Goal: Transaction & Acquisition: Purchase product/service

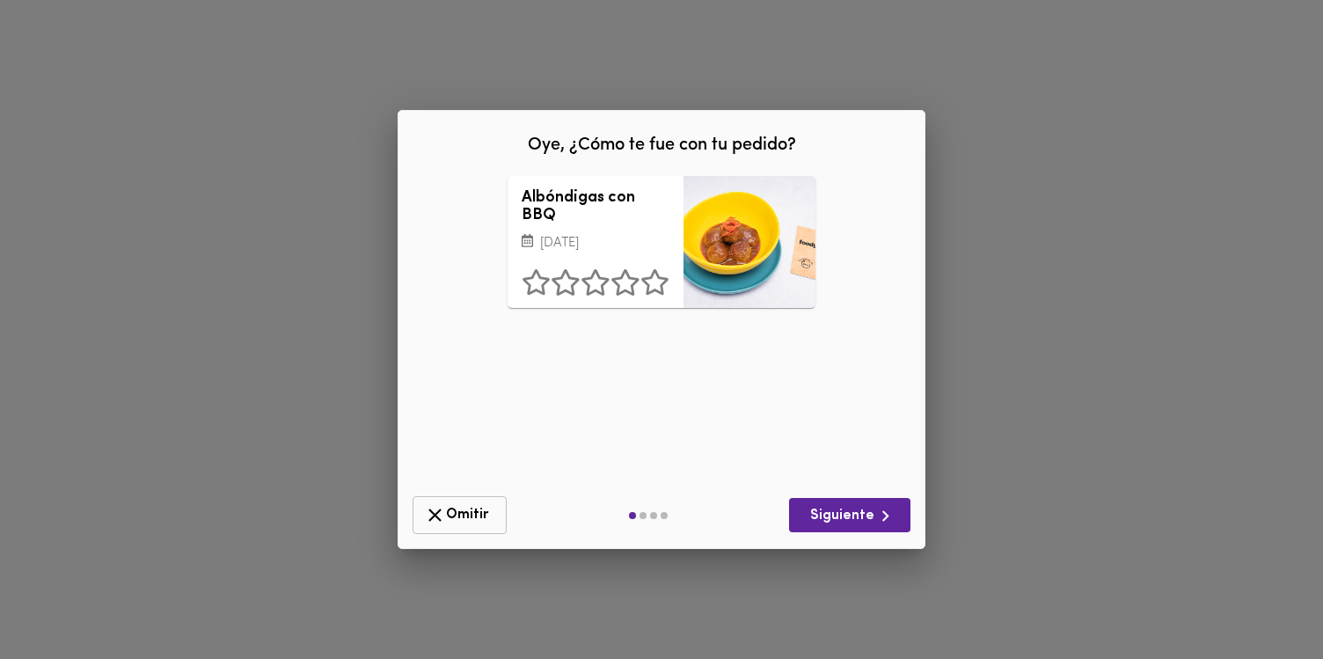
click at [435, 516] on icon "button" at bounding box center [434, 514] width 13 height 13
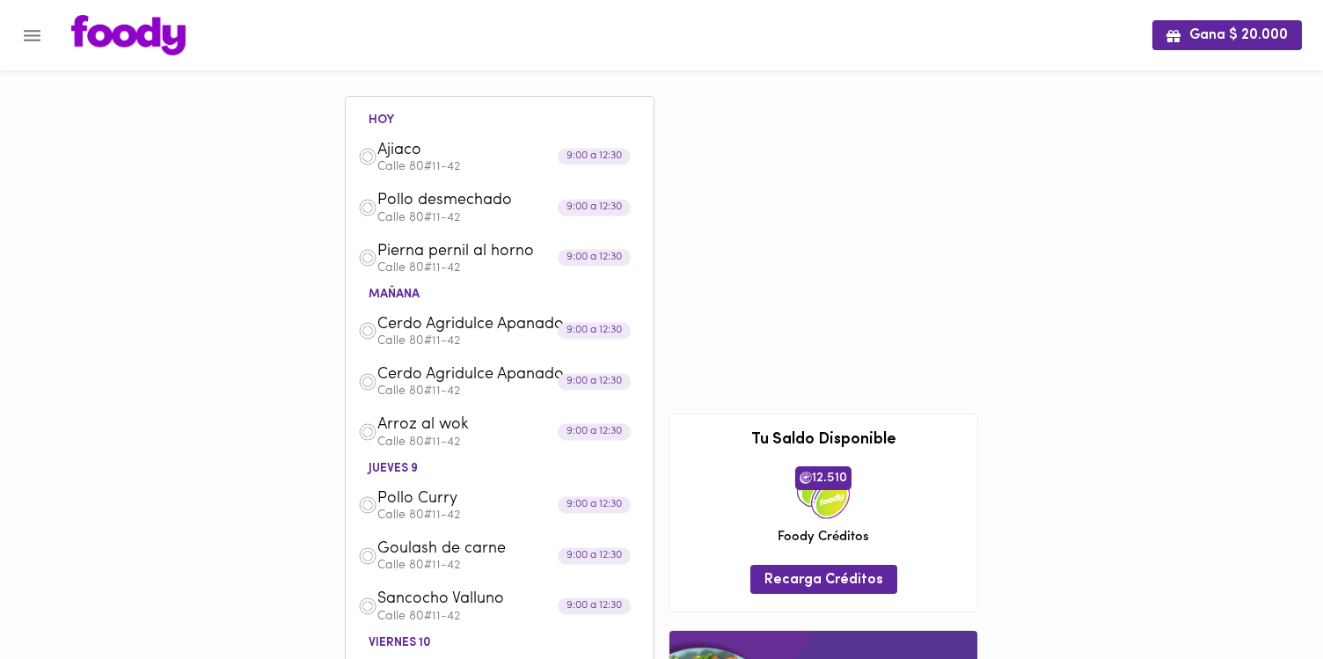
click at [29, 35] on icon "Menu" at bounding box center [32, 35] width 17 height 11
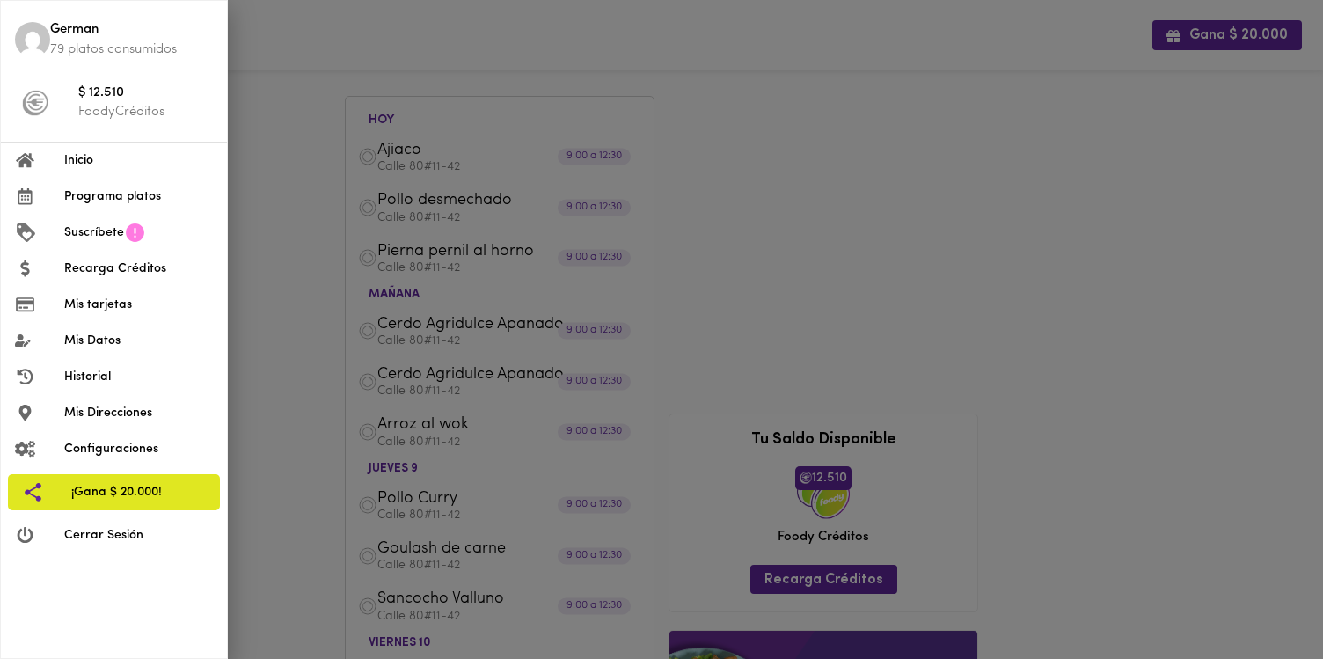
click at [98, 194] on span "Programa platos" at bounding box center [138, 196] width 149 height 18
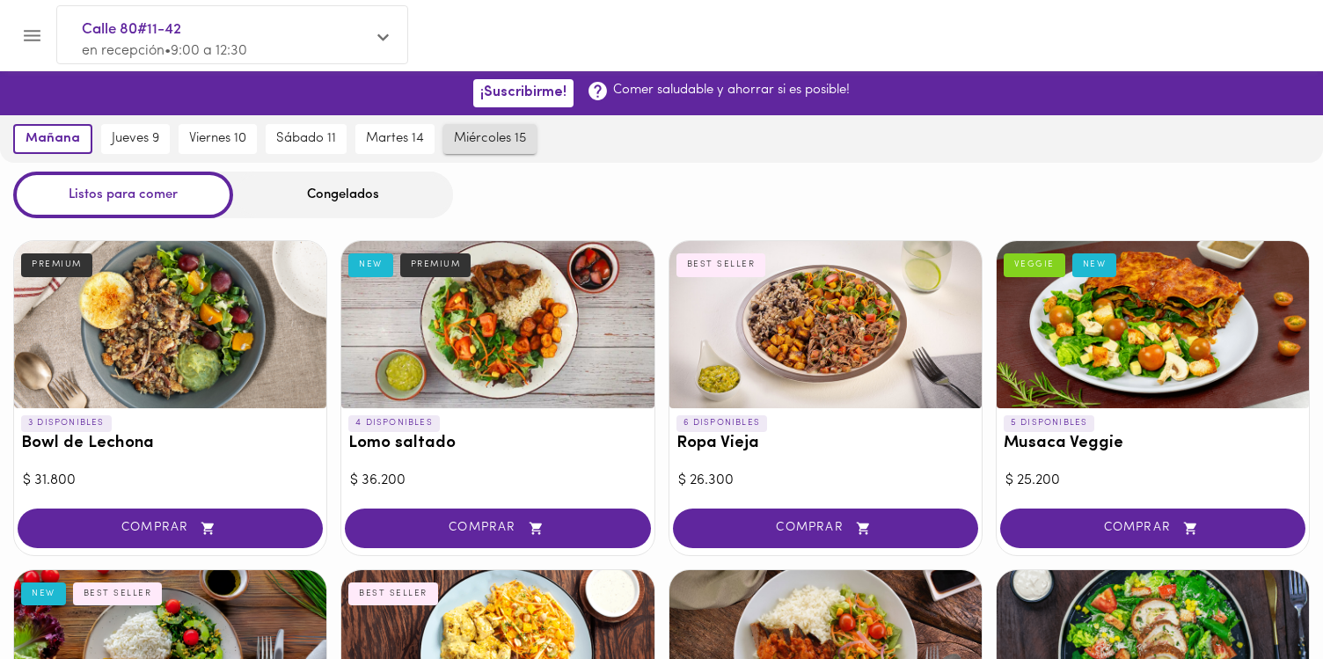
click at [486, 145] on span "miércoles 15" at bounding box center [490, 139] width 72 height 16
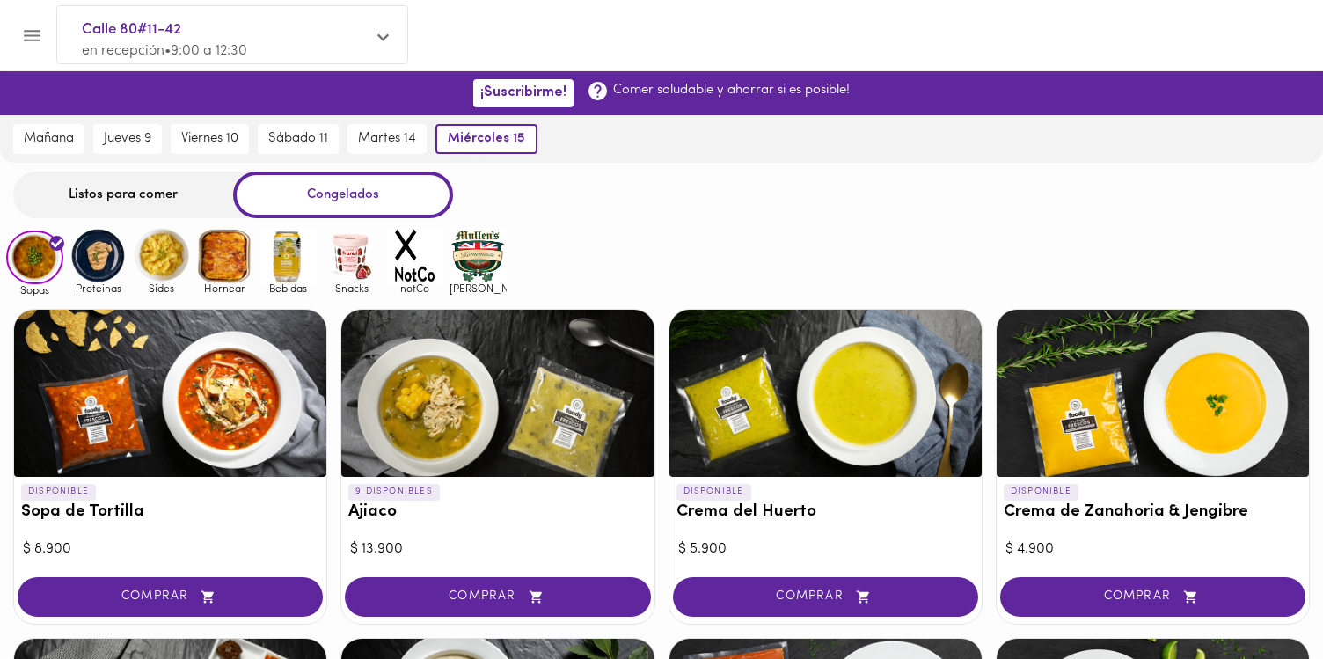
click at [392, 253] on img at bounding box center [414, 255] width 57 height 57
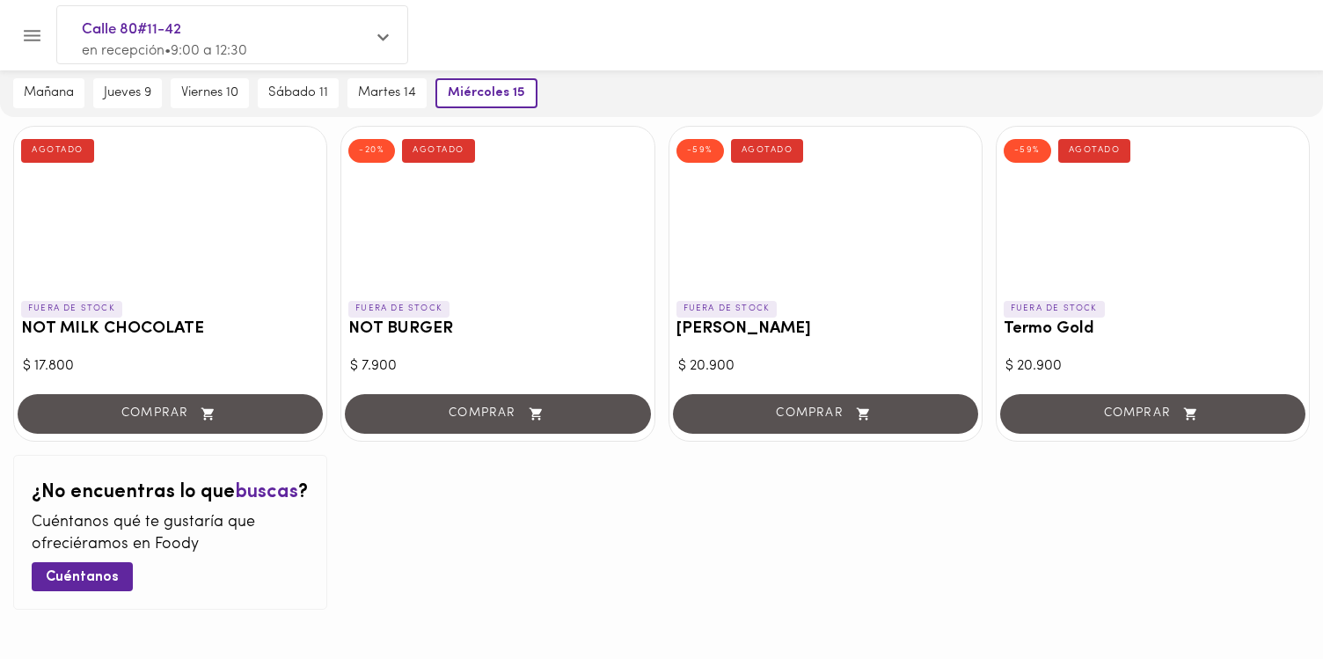
scroll to position [235, 0]
